Goal: Information Seeking & Learning: Learn about a topic

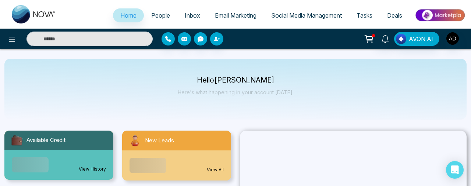
select select "*"
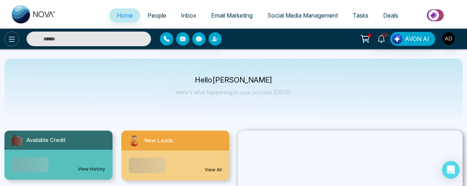
click at [18, 39] on button at bounding box center [11, 39] width 15 height 15
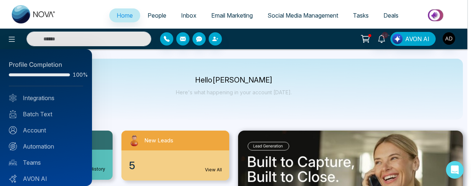
click at [130, 79] on div at bounding box center [235, 93] width 471 height 186
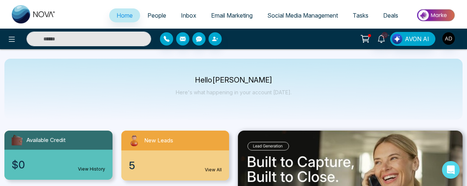
click at [153, 15] on span "People" at bounding box center [156, 15] width 19 height 7
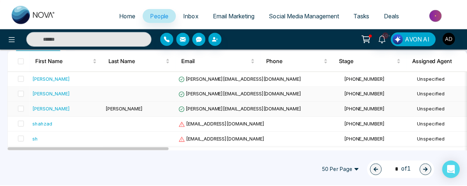
scroll to position [78, 0]
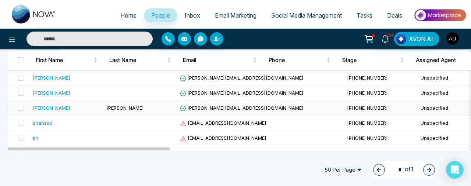
click at [205, 108] on span "hardik+2@peregrine-it.com" at bounding box center [242, 108] width 124 height 6
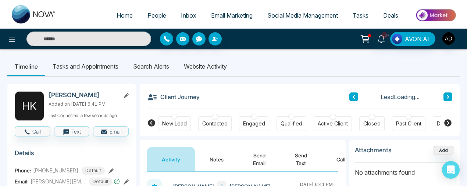
click at [197, 66] on li "Website Activity" at bounding box center [206, 67] width 58 height 20
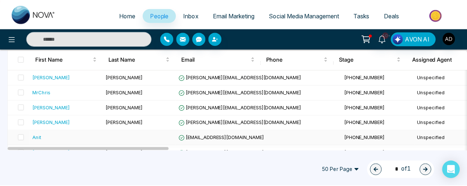
scroll to position [335, 0]
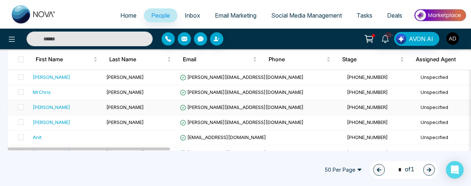
click at [203, 107] on span "hardik+4@peregrine-it.com" at bounding box center [242, 107] width 124 height 6
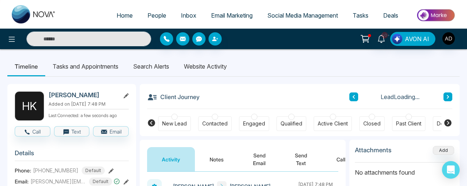
click at [206, 65] on li "Website Activity" at bounding box center [206, 67] width 58 height 20
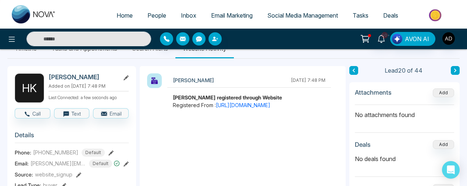
scroll to position [17, 0]
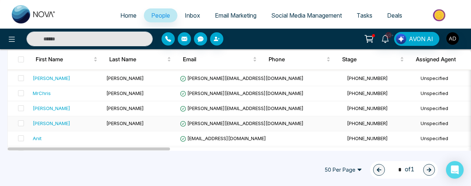
scroll to position [334, 0]
click at [216, 120] on span "hardik+3@peregrine-it.com" at bounding box center [242, 123] width 124 height 6
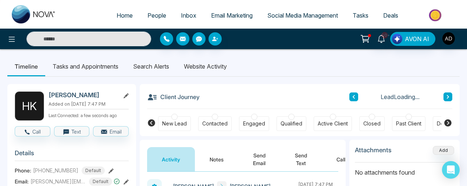
click at [204, 67] on li "Website Activity" at bounding box center [206, 67] width 58 height 20
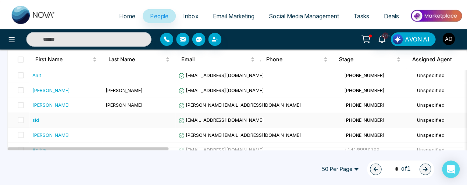
scroll to position [399, 0]
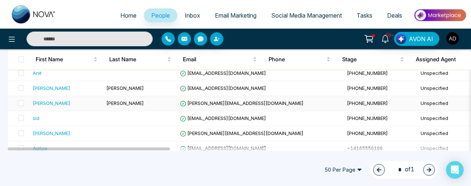
click at [201, 103] on span "hardik+1@peregrine-it.com" at bounding box center [242, 103] width 124 height 6
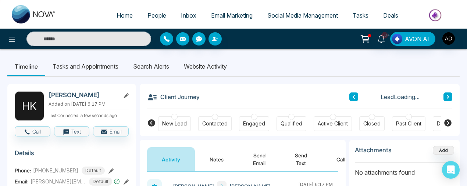
click at [206, 64] on li "Website Activity" at bounding box center [206, 67] width 58 height 20
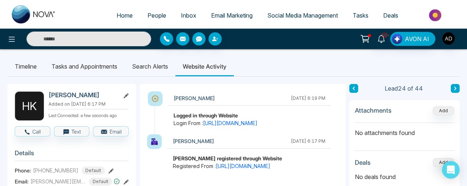
click at [107, 32] on input "text" at bounding box center [88, 39] width 125 height 15
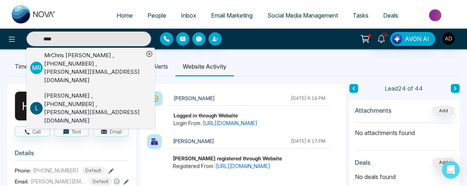
type input "****"
click at [72, 92] on div "Lokesh , +16474676476 , lokesh+test@mmnovatech.com" at bounding box center [94, 108] width 100 height 33
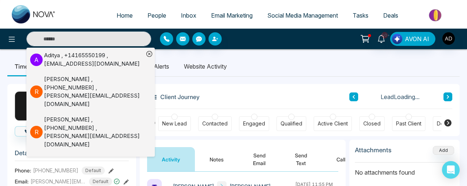
click at [210, 65] on li "Website Activity" at bounding box center [206, 67] width 58 height 20
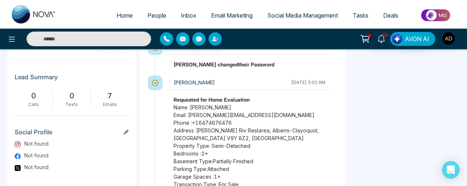
scroll to position [497, 0]
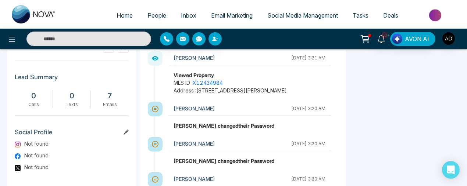
click at [159, 14] on span "People" at bounding box center [156, 15] width 19 height 7
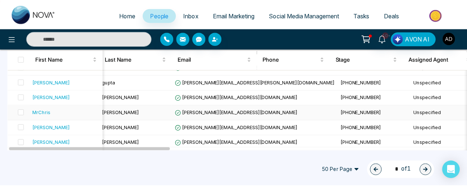
scroll to position [315, 0]
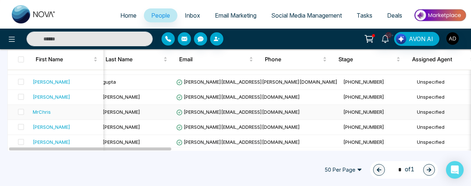
click at [197, 109] on span "lokesh@mmnovatech.com" at bounding box center [238, 112] width 124 height 6
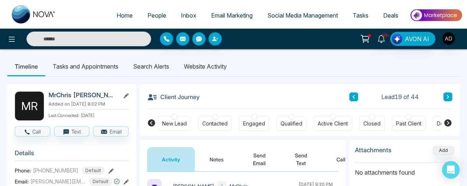
click at [194, 63] on li "Website Activity" at bounding box center [206, 67] width 58 height 20
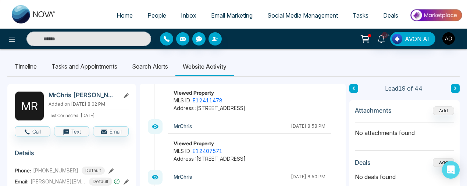
click at [89, 39] on input "text" at bounding box center [88, 39] width 125 height 15
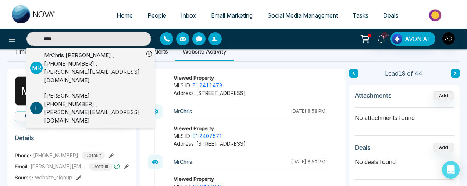
scroll to position [12, 0]
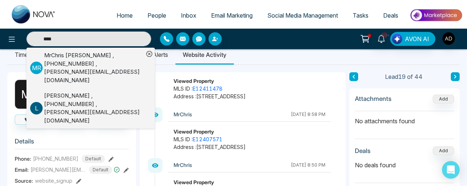
type input "****"
click at [148, 53] on icon at bounding box center [149, 54] width 6 height 6
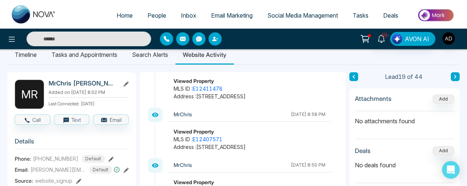
type input "****"
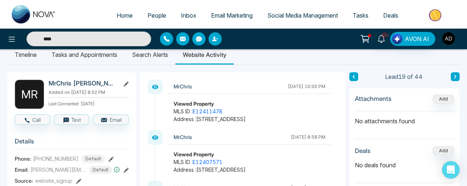
click at [448, 43] on img "button" at bounding box center [448, 38] width 13 height 13
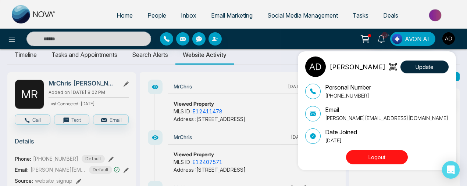
click at [275, 51] on div "Adnan Update Personal Number +919616174444 Email adnan@mmnovatech.com Date Join…" at bounding box center [233, 93] width 467 height 186
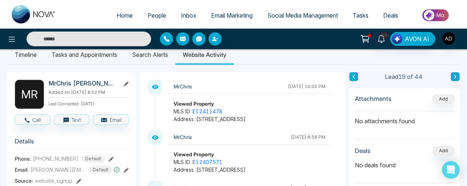
type input "****"
click at [449, 37] on img "button" at bounding box center [448, 38] width 13 height 13
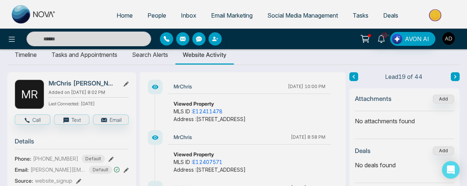
type input "****"
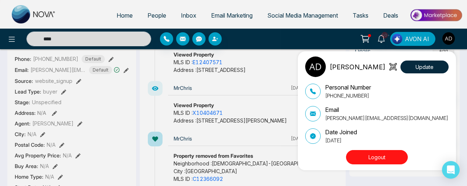
scroll to position [123, 0]
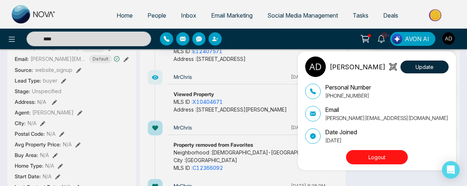
click at [370, 156] on button "Logout" at bounding box center [377, 157] width 62 height 14
